Goal: Task Accomplishment & Management: Manage account settings

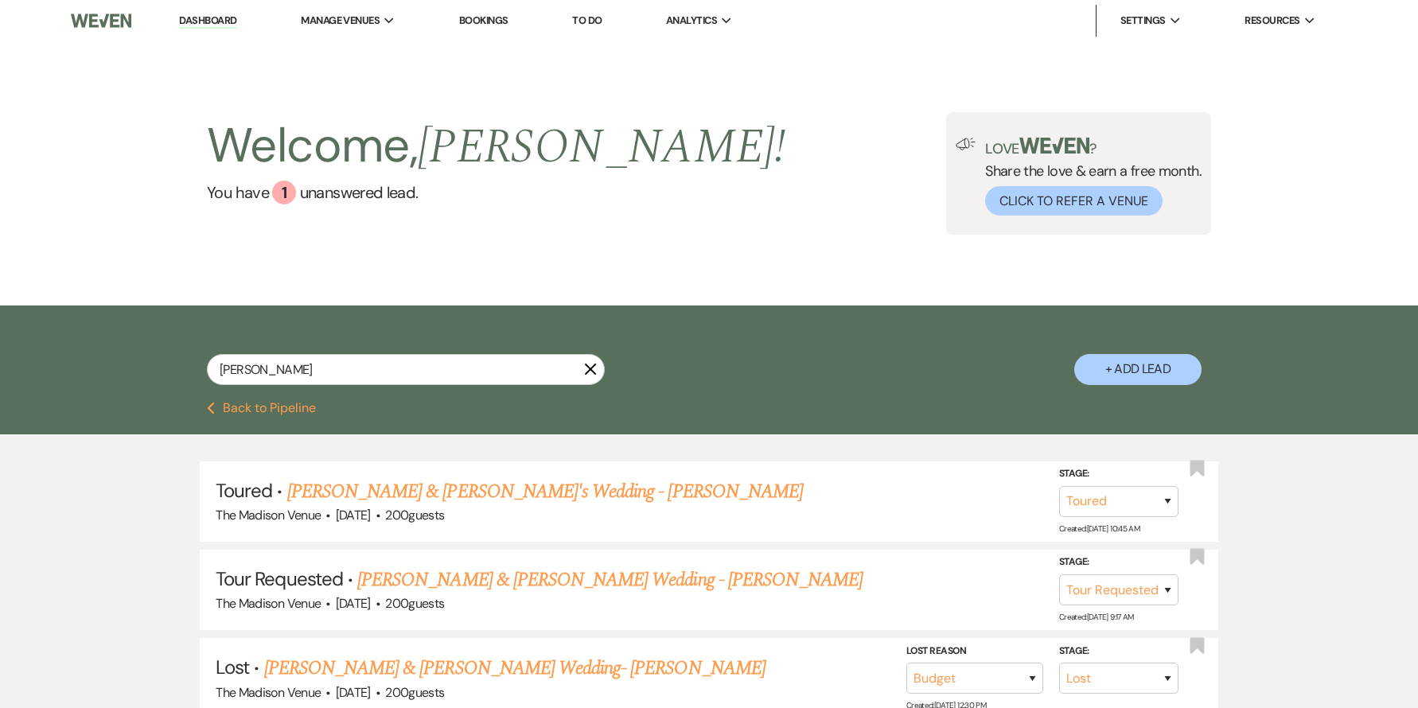
select select "5"
select select "2"
select select "8"
select select "7"
select select "8"
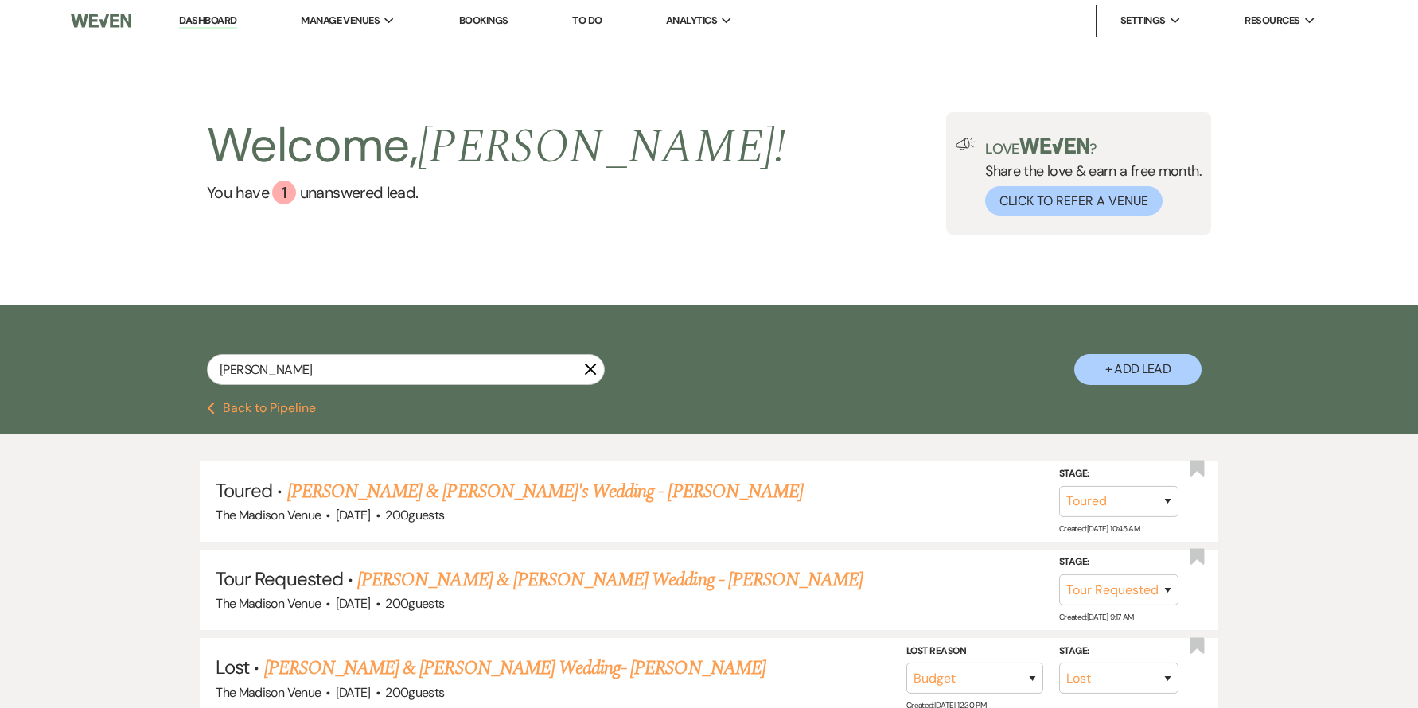
select select "5"
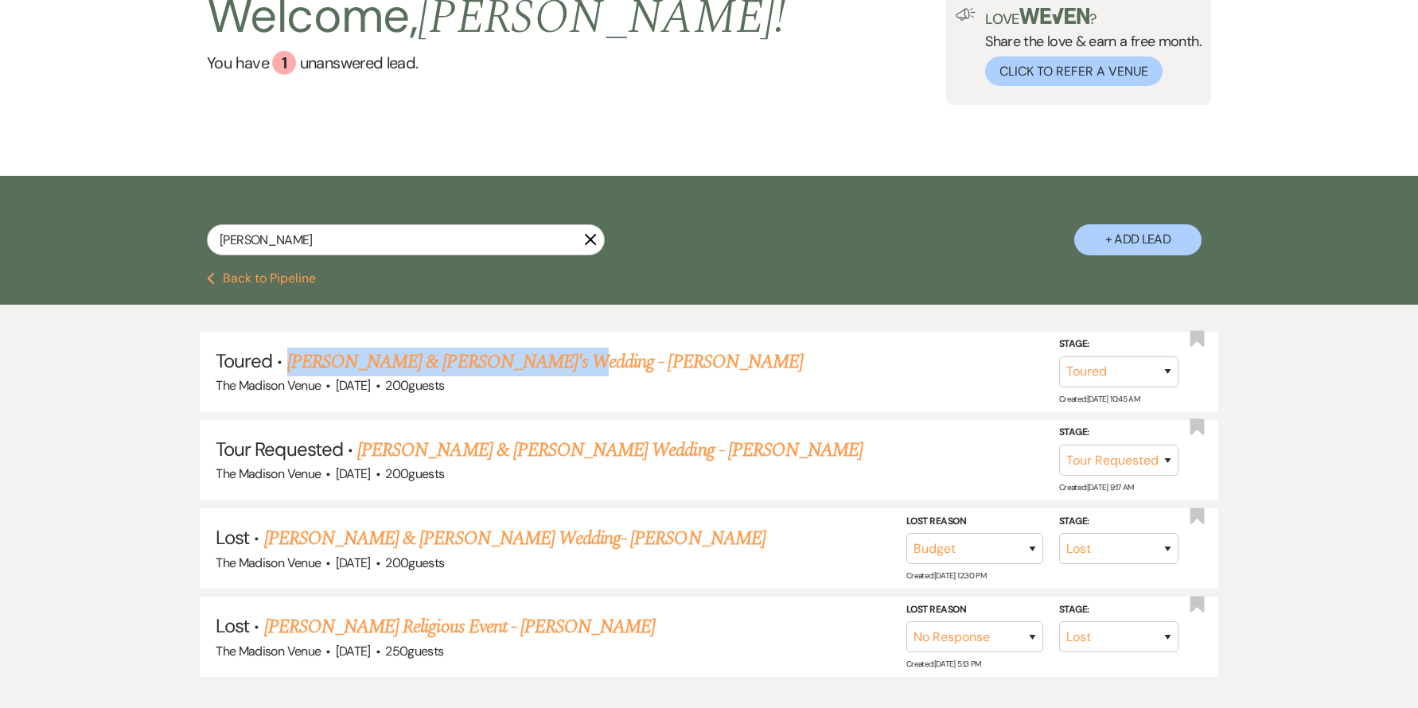
scroll to position [130, 0]
click at [311, 244] on input "kerry" at bounding box center [406, 239] width 398 height 31
paste input "Lauren Sostakowski"
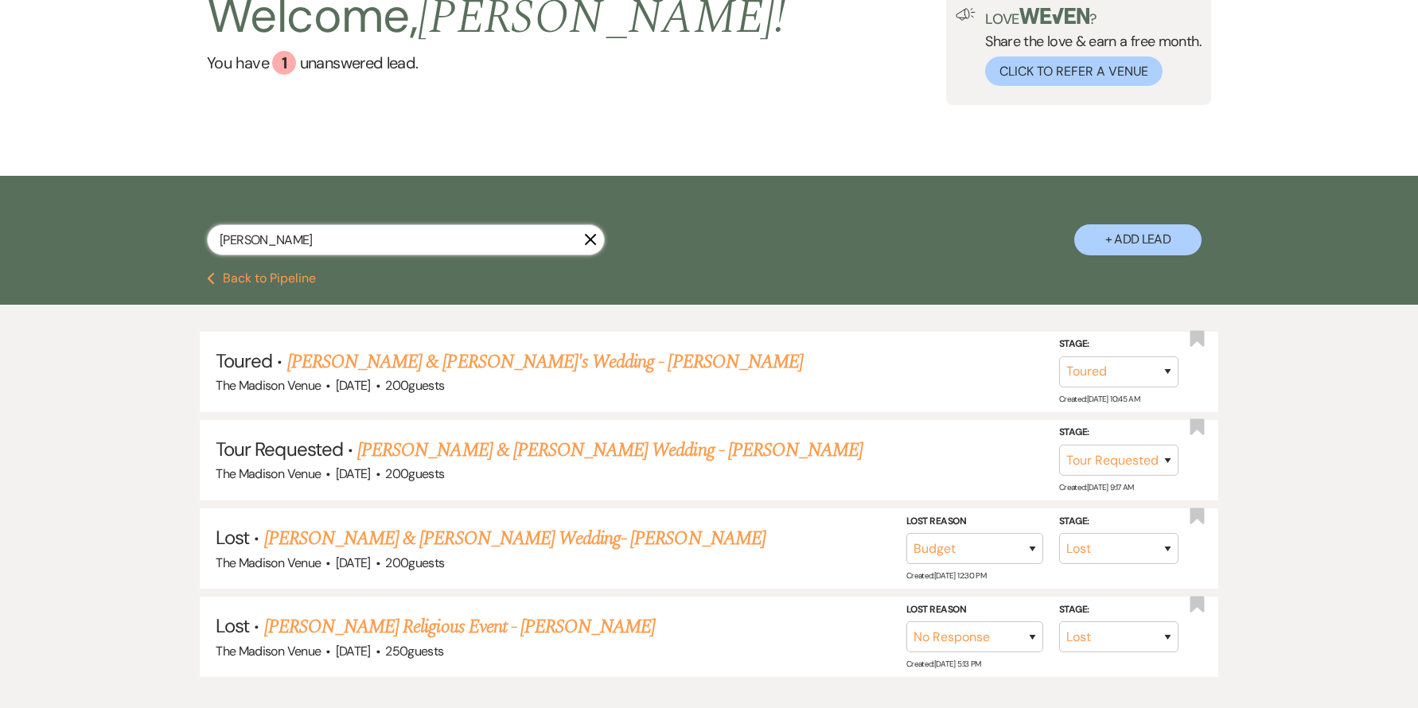
type input "Lauren Sostakowski"
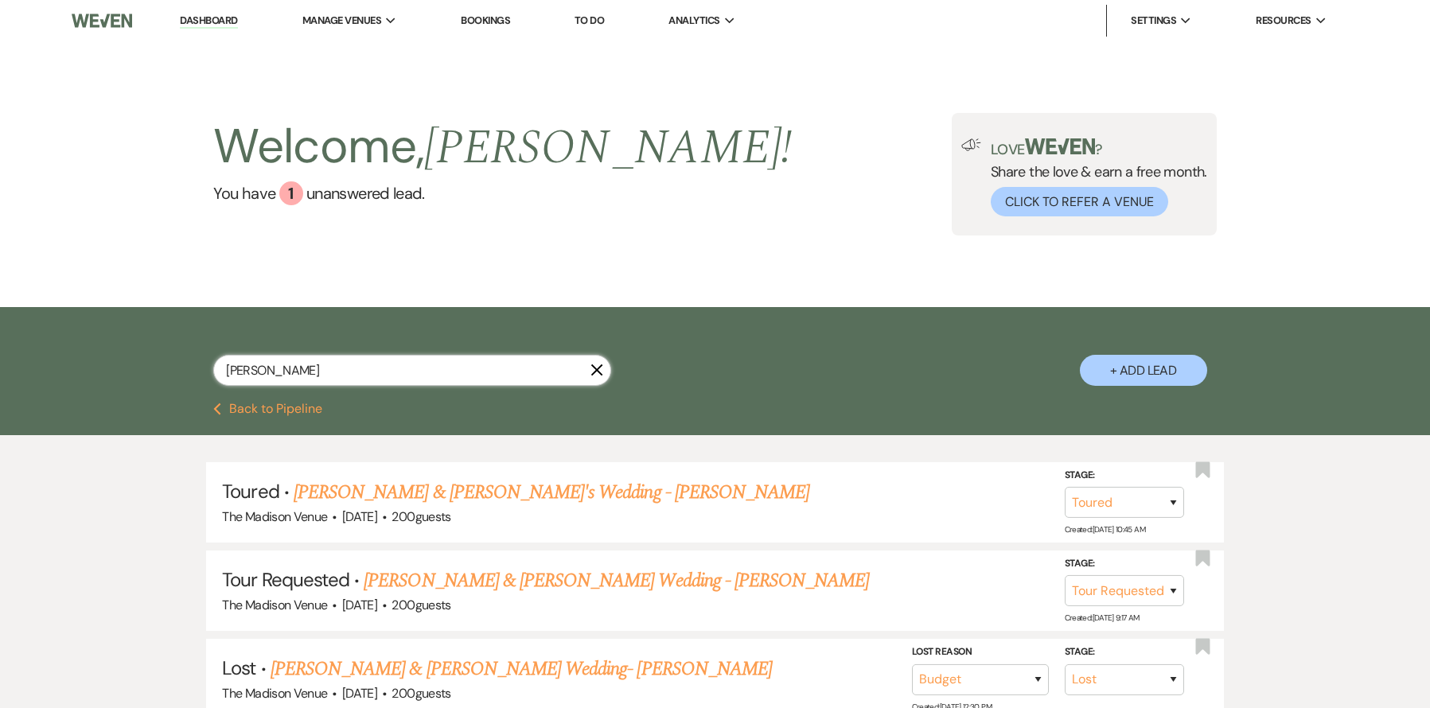
select select "4"
select select "8"
select select "5"
select select "8"
select select "5"
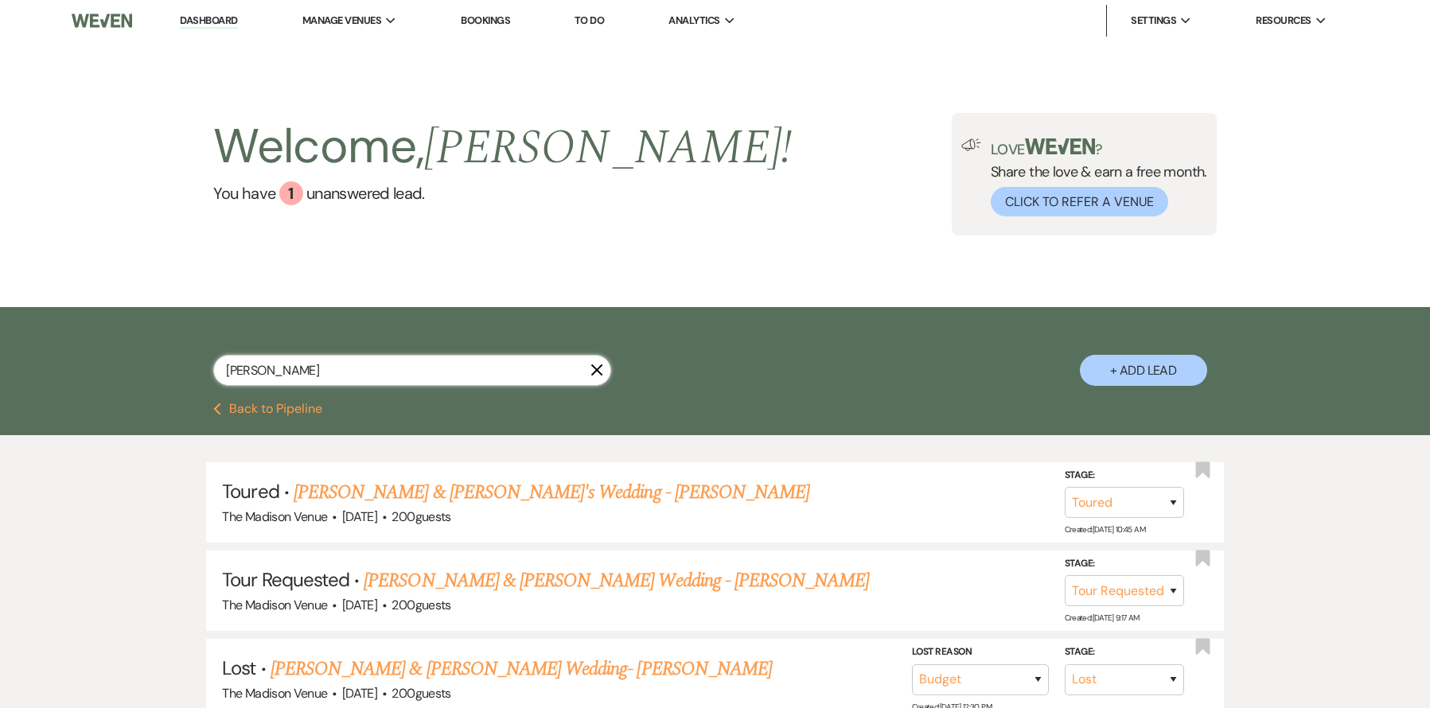
select select "8"
select select "5"
select select "8"
select select "6"
select select "8"
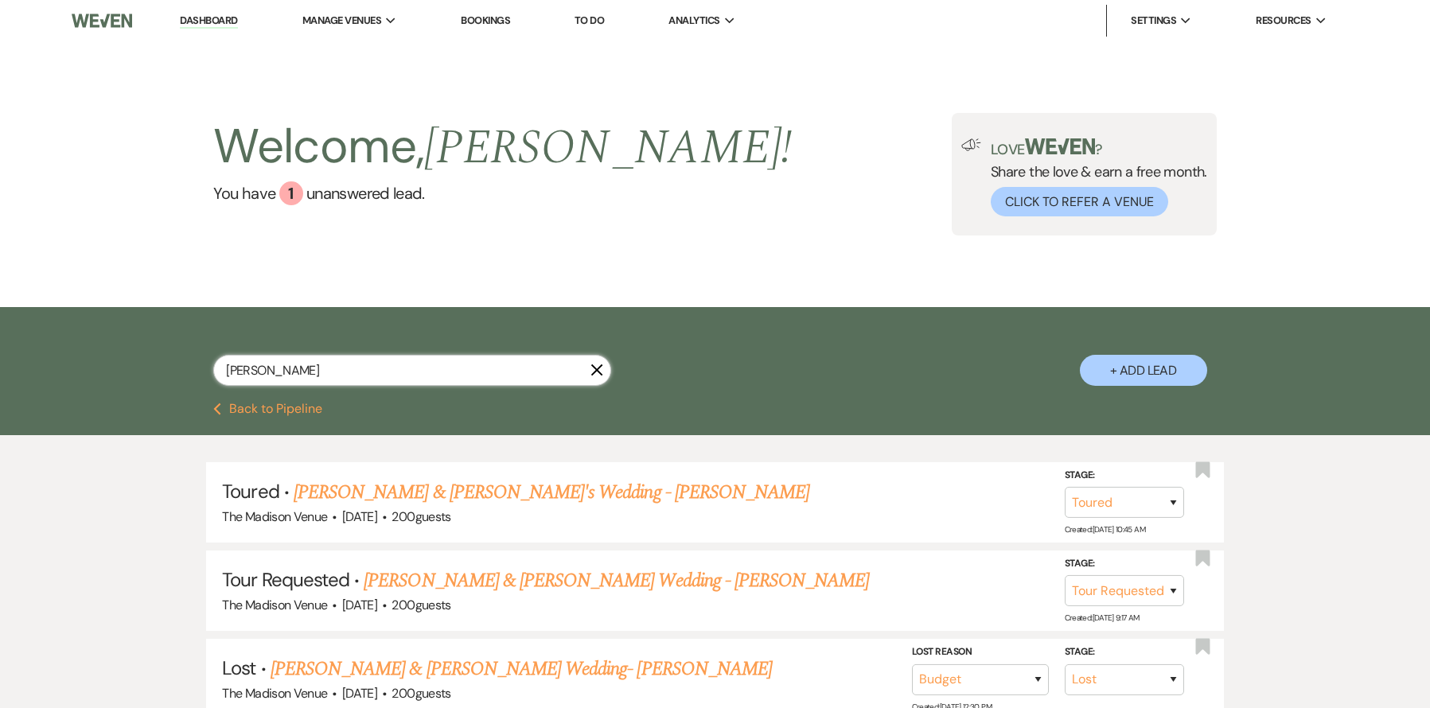
select select "6"
select select "8"
select select "5"
select select "8"
select select "5"
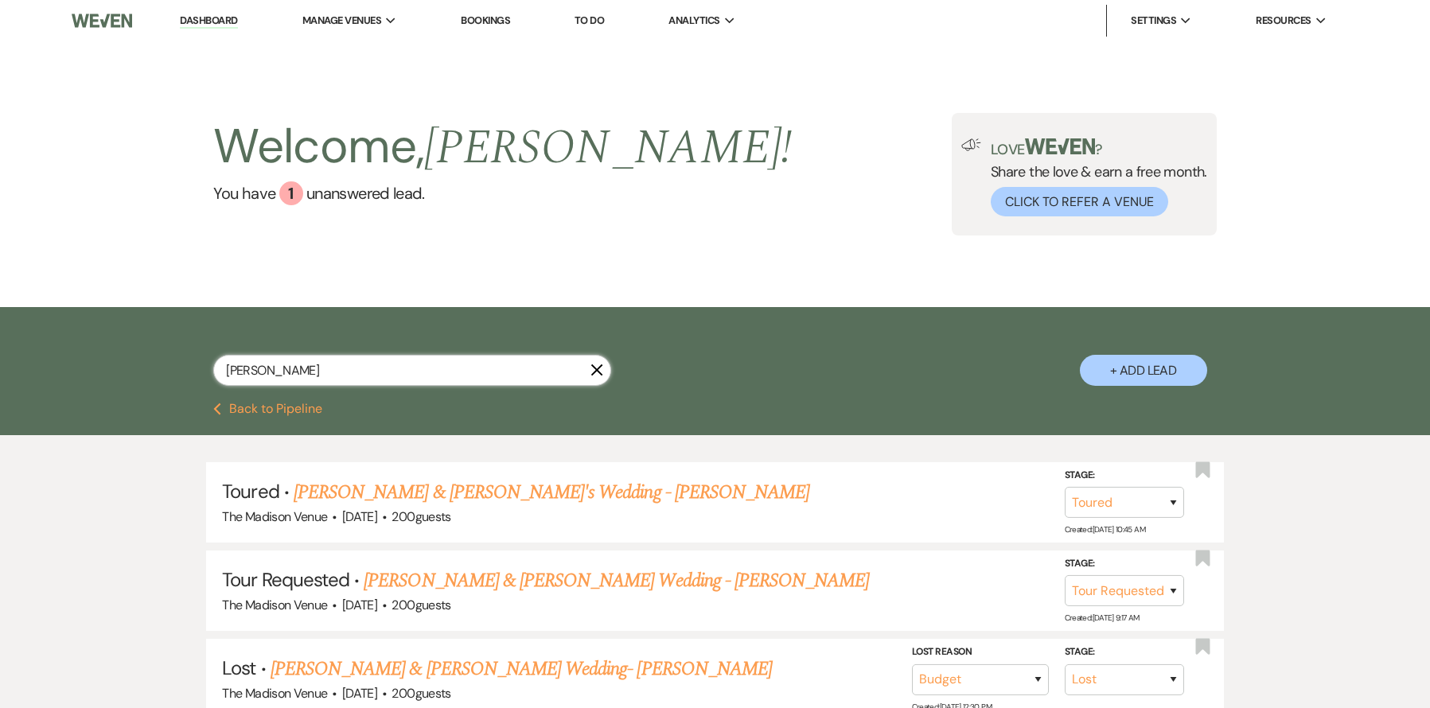
select select "8"
select select "3"
select select "8"
select select "5"
select select "8"
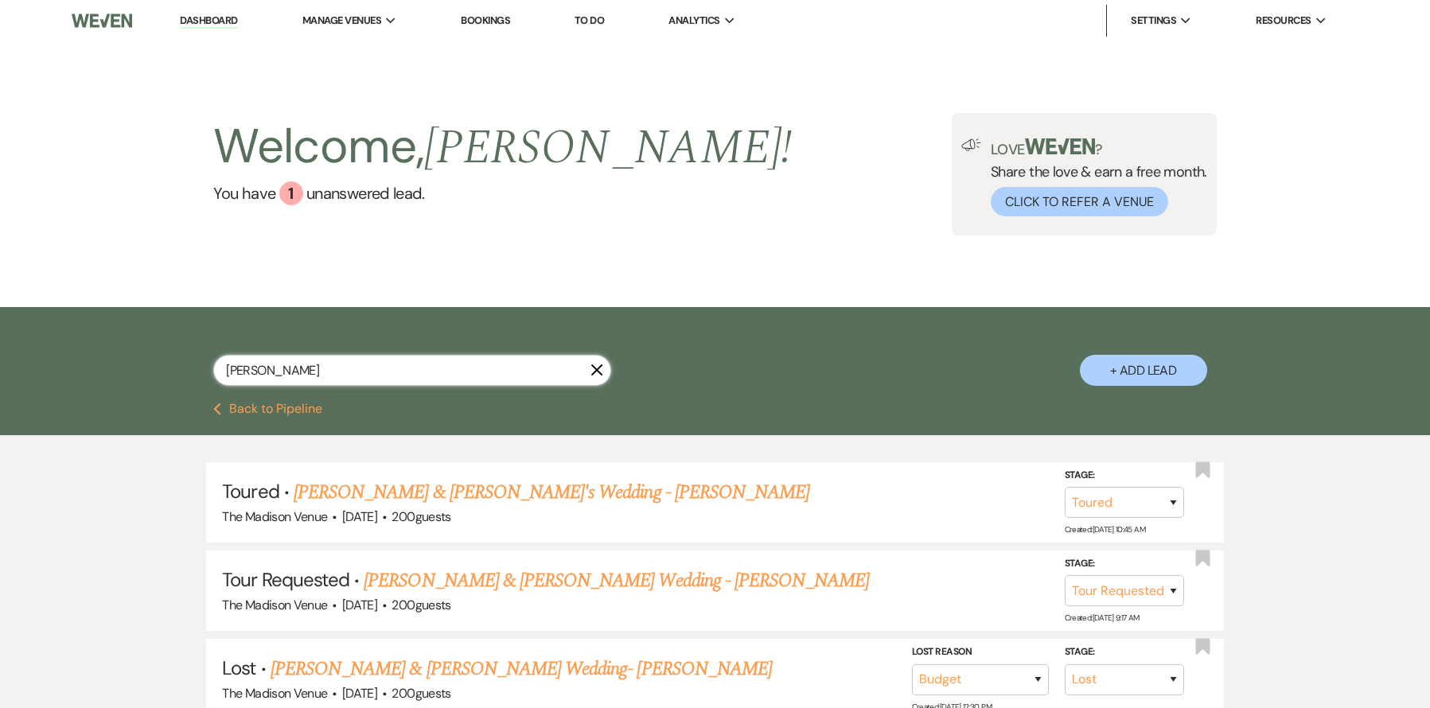
select select "10"
select select "8"
select select "5"
select select "8"
select select "5"
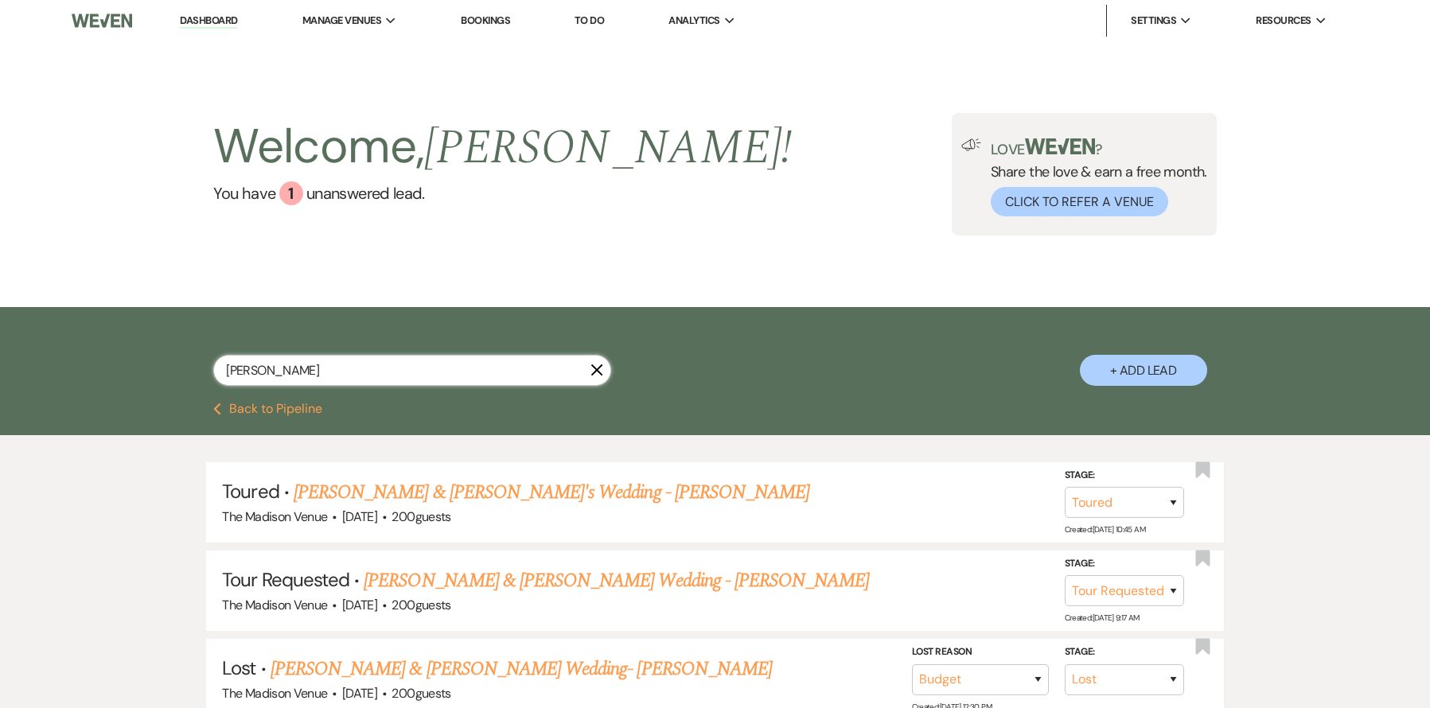
select select "8"
select select "6"
select select "8"
select select "5"
select select "8"
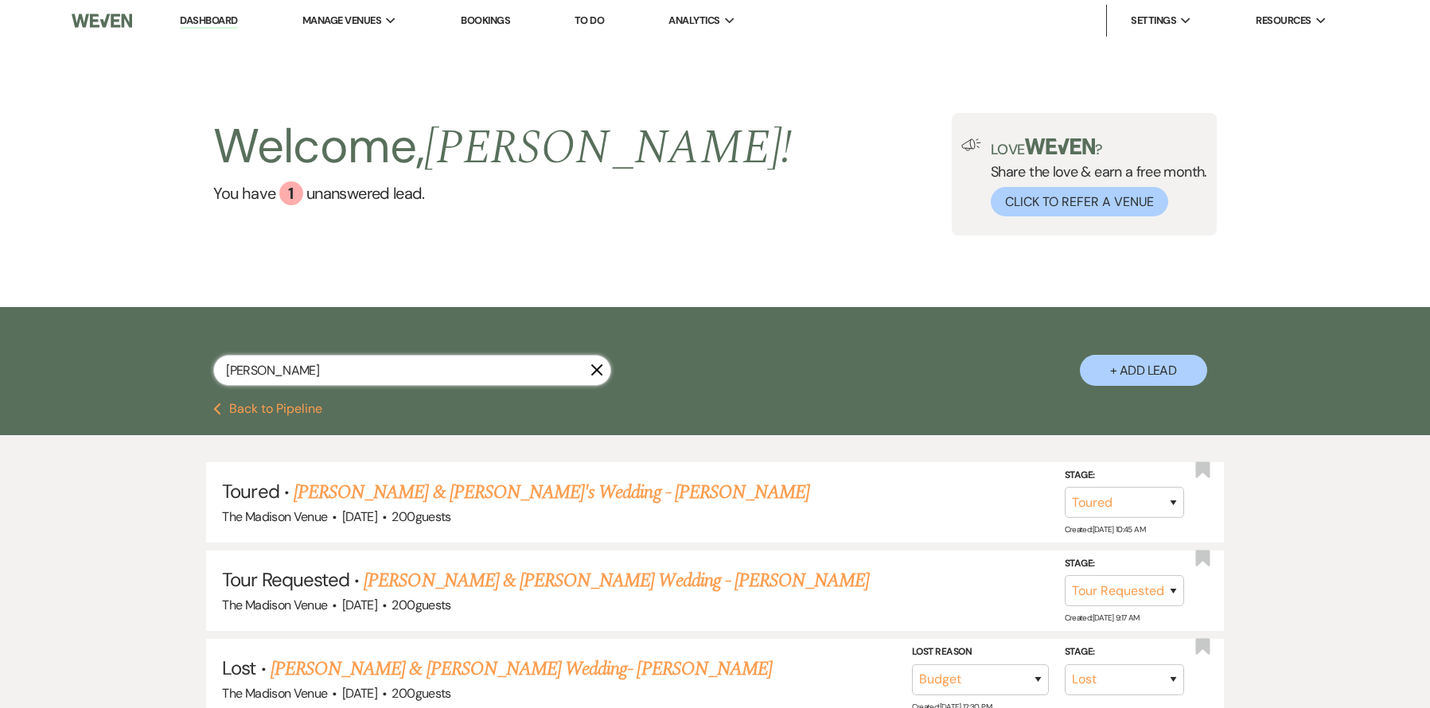
select select "5"
select select "8"
select select "5"
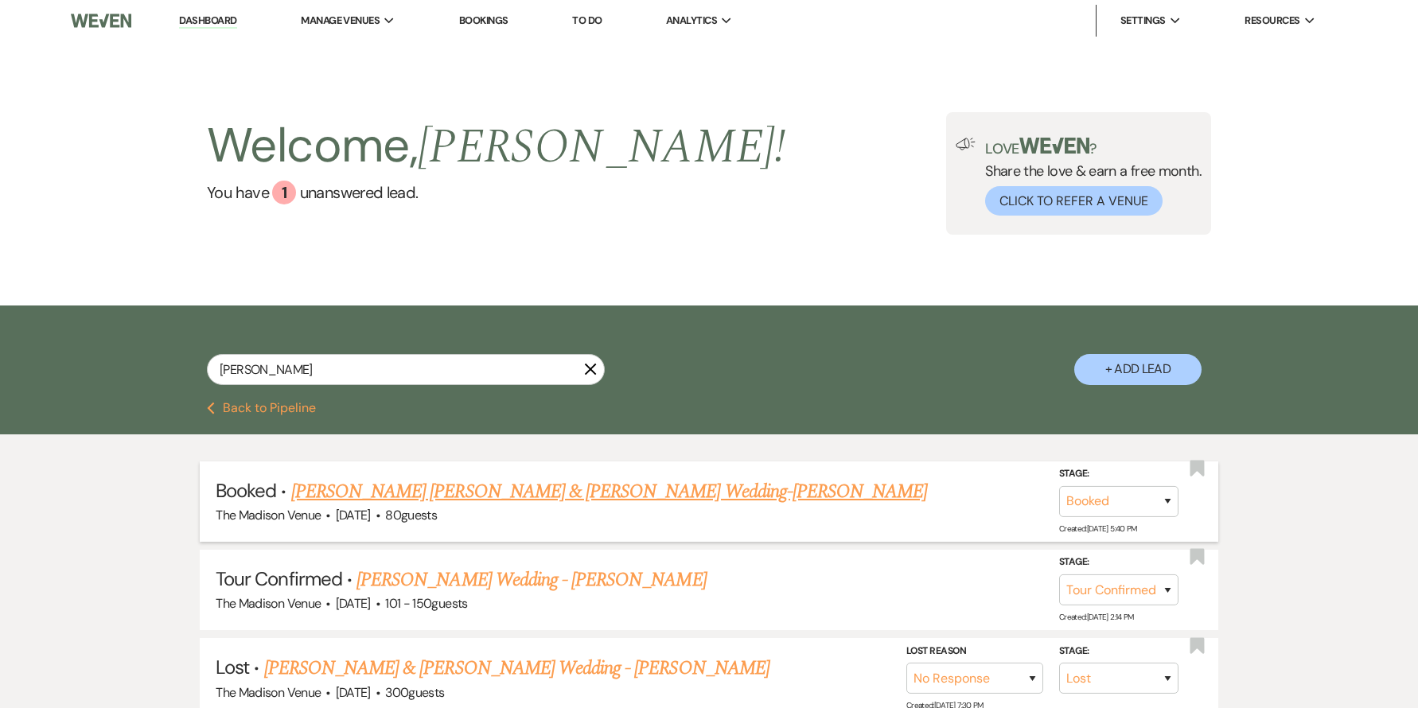
click at [566, 495] on link "Torre Filippi & Lauren Sostakowski's Wedding-Cher" at bounding box center [609, 492] width 637 height 29
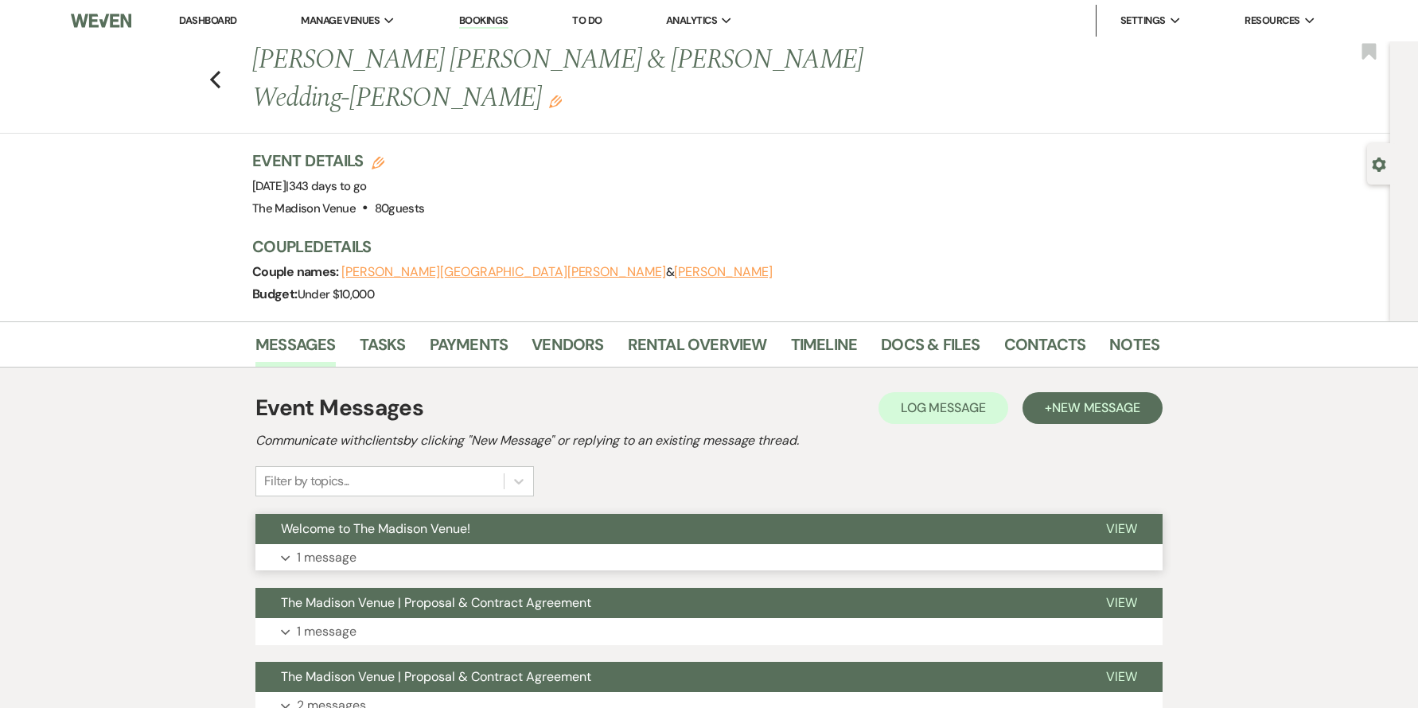
click at [692, 514] on button "Welcome to The Madison Venue!" at bounding box center [668, 529] width 825 height 30
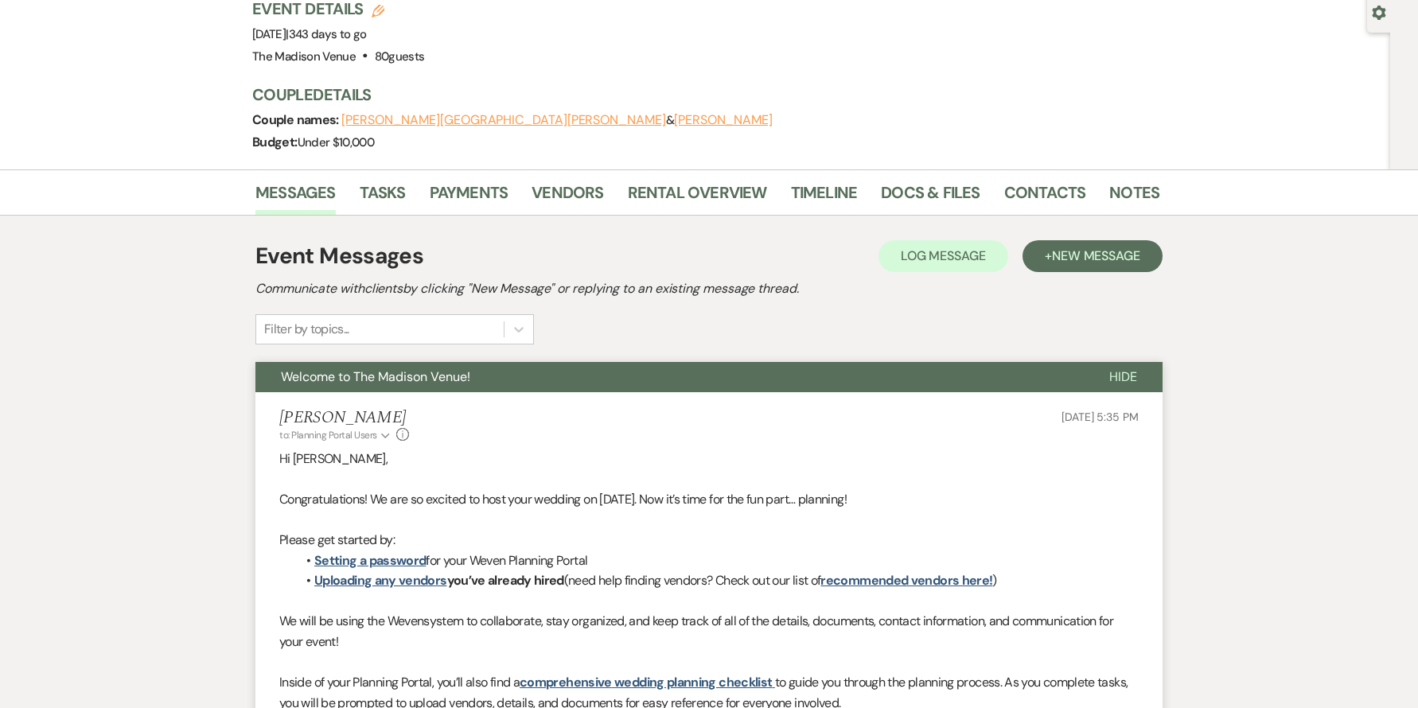
scroll to position [222, 0]
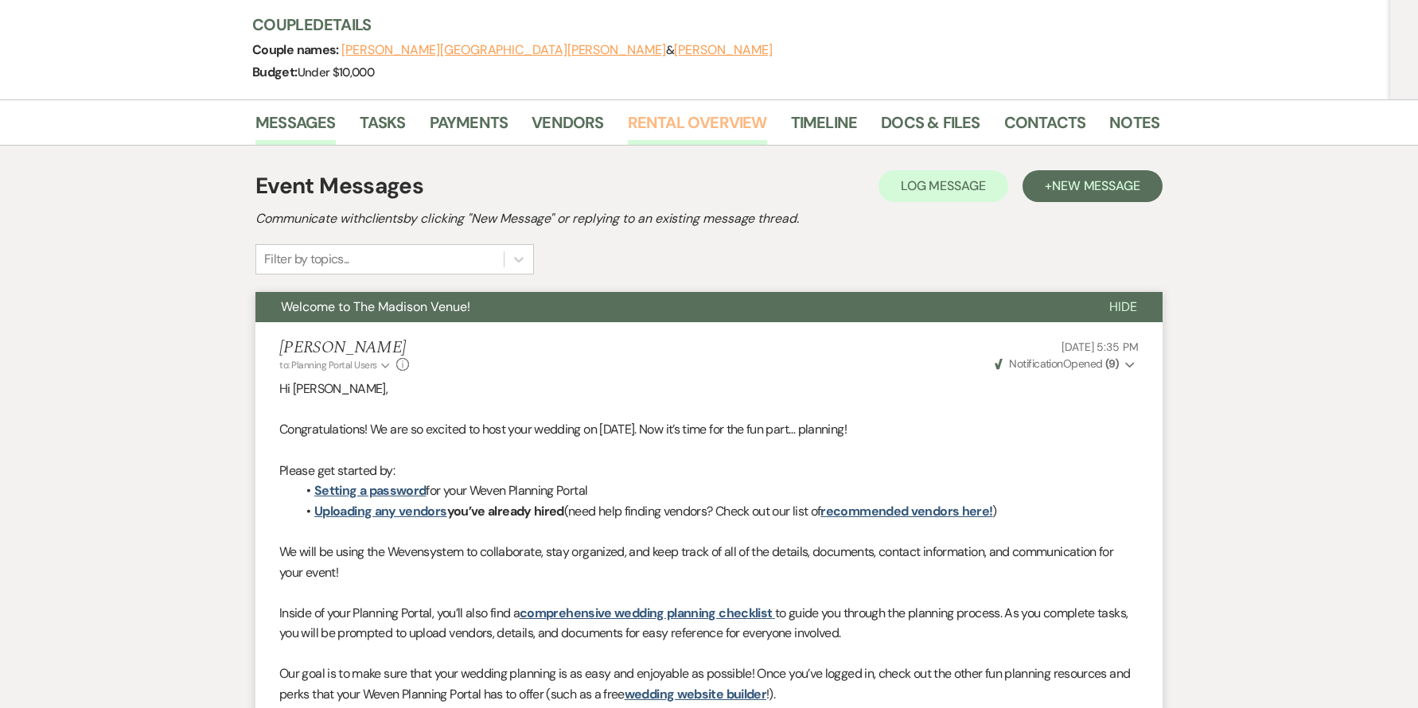
click at [669, 110] on link "Rental Overview" at bounding box center [697, 127] width 139 height 35
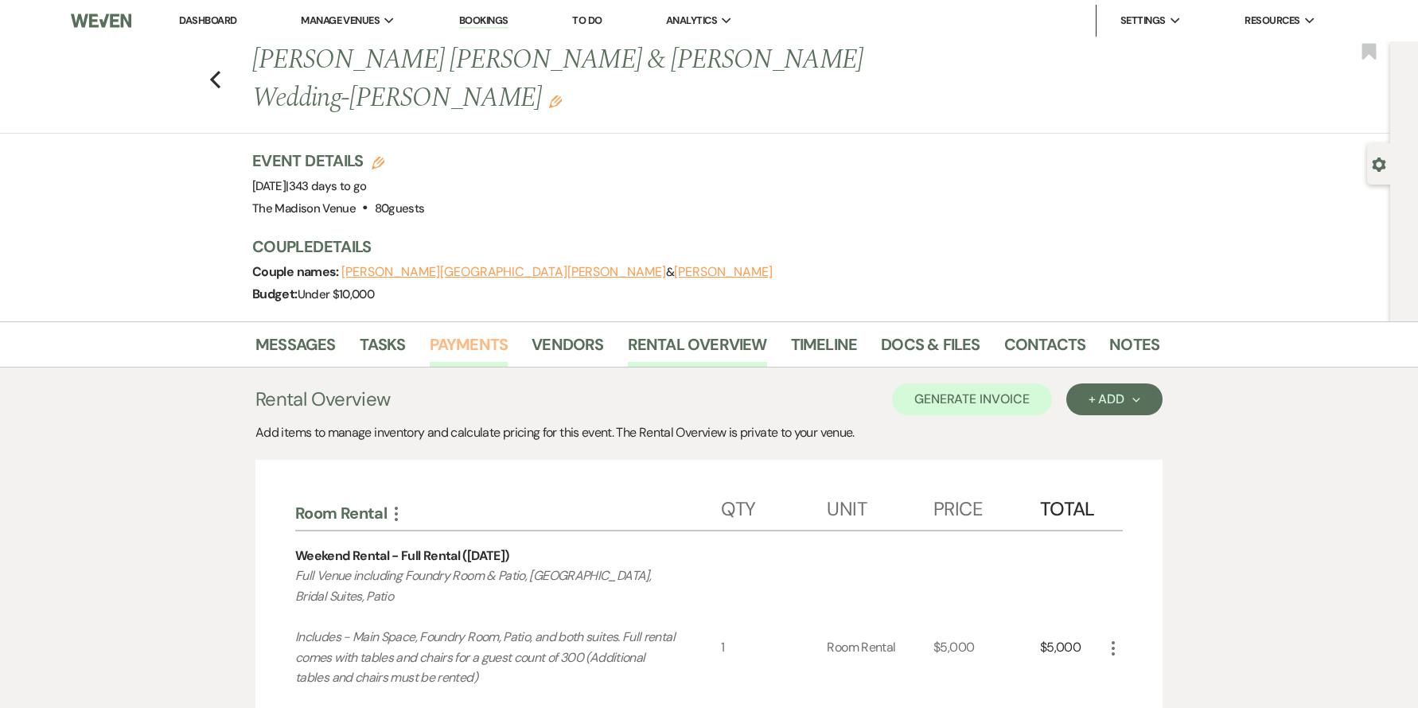
click at [472, 332] on link "Payments" at bounding box center [469, 349] width 79 height 35
